Goal: Transaction & Acquisition: Subscribe to service/newsletter

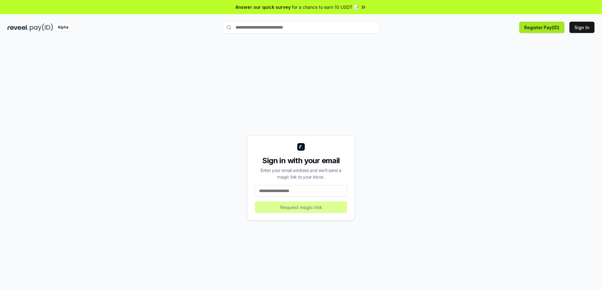
click at [544, 28] on button "Register Pay(ID)" at bounding box center [541, 27] width 45 height 11
click at [582, 28] on button "Sign In" at bounding box center [582, 27] width 25 height 11
click at [302, 185] on input at bounding box center [301, 190] width 92 height 11
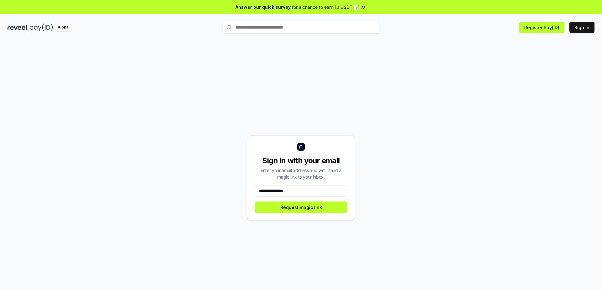
type input "**********"
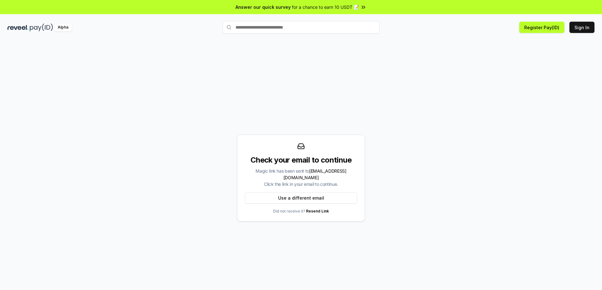
drag, startPoint x: 319, startPoint y: 194, endPoint x: 401, endPoint y: 250, distance: 98.9
click at [401, 250] on div "Check your email to continue Magic link has been sent to 95672085@qq.com Click …" at bounding box center [301, 178] width 587 height 260
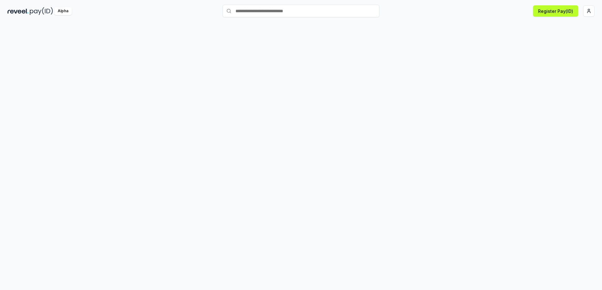
scroll to position [25, 0]
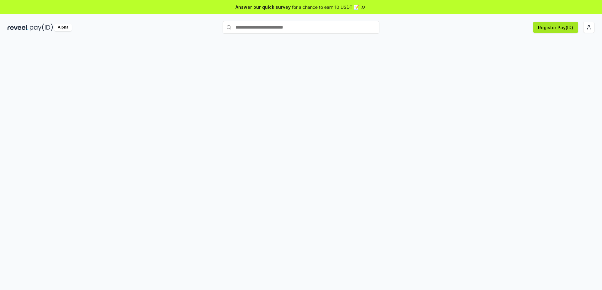
click at [561, 24] on button "Register Pay(ID)" at bounding box center [555, 27] width 45 height 11
click at [553, 30] on button "Register Pay(ID)" at bounding box center [555, 27] width 45 height 11
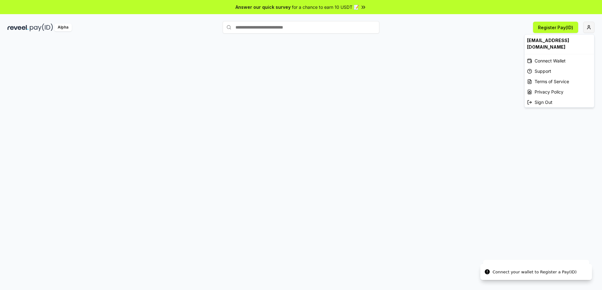
click at [592, 28] on html "Answer our quick survey for a chance to earn 10 USDT 📝 Alpha Register Pay(ID) C…" at bounding box center [301, 145] width 602 height 290
click at [393, 88] on html "Answer our quick survey for a chance to earn 10 USDT 📝 Alpha Register Pay(ID) C…" at bounding box center [301, 145] width 602 height 290
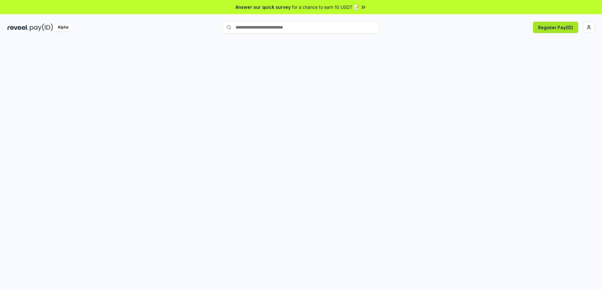
click at [547, 30] on button "Register Pay(ID)" at bounding box center [555, 27] width 45 height 11
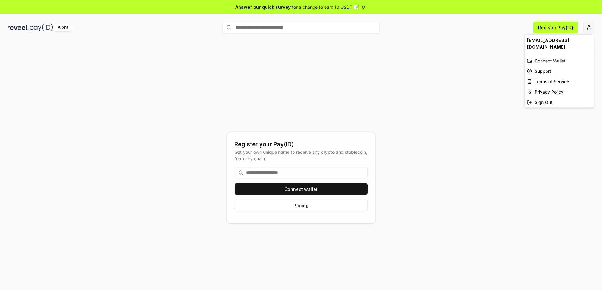
click at [591, 28] on html "Answer our quick survey for a chance to earn 10 USDT 📝 Alpha Register Pay(ID) R…" at bounding box center [301, 145] width 602 height 290
click at [311, 172] on html "Answer our quick survey for a chance to earn 10 USDT 📝 Alpha Register Pay(ID) R…" at bounding box center [301, 145] width 602 height 290
click at [284, 175] on input at bounding box center [301, 172] width 133 height 11
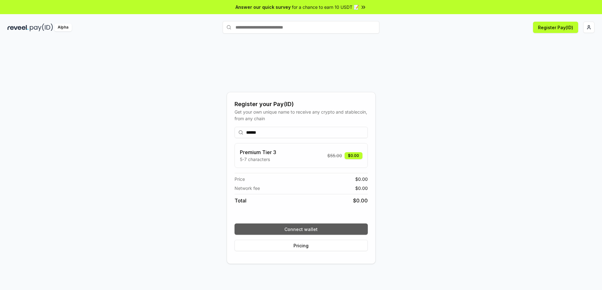
type input "******"
click at [300, 231] on button "Connect wallet" at bounding box center [301, 228] width 133 height 11
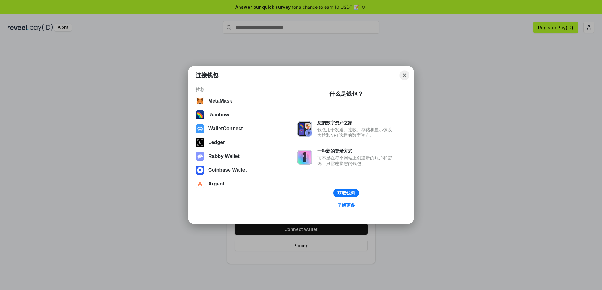
click at [407, 73] on button "Close" at bounding box center [405, 76] width 10 height 10
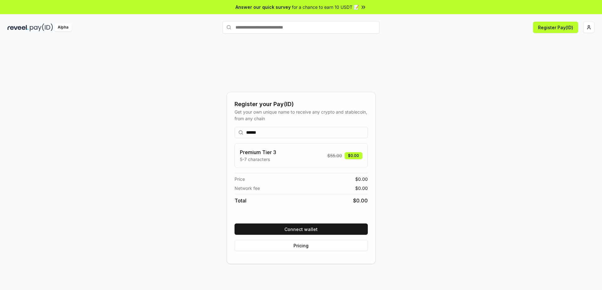
click at [83, 35] on div "Alpha Register Pay(ID)" at bounding box center [301, 27] width 602 height 16
